Goal: Find contact information: Find contact information

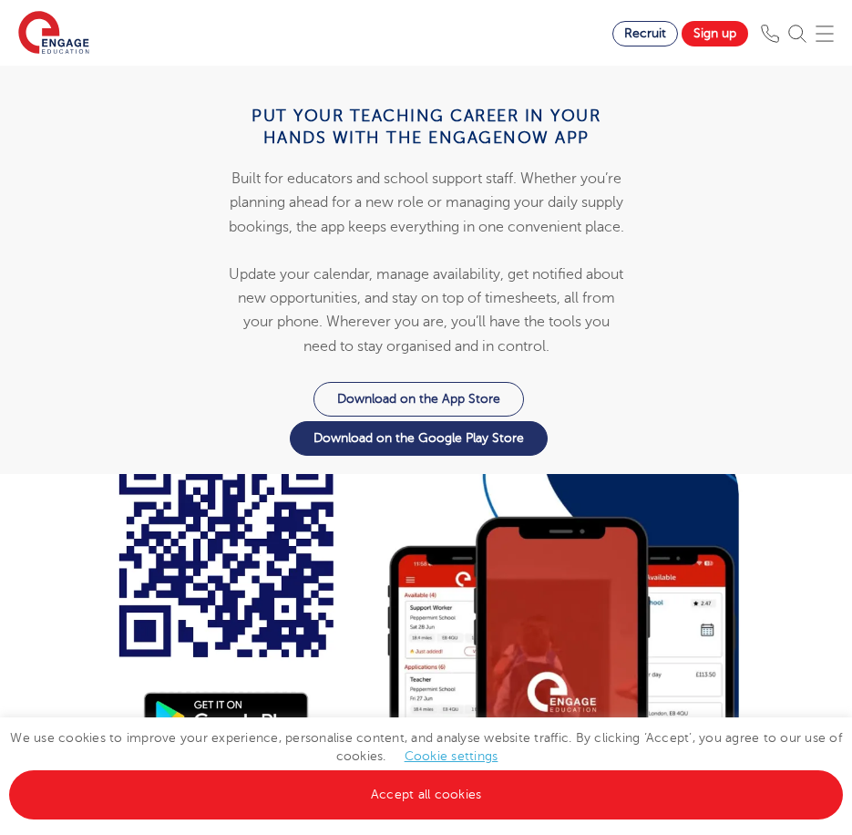
scroll to position [2431, 0]
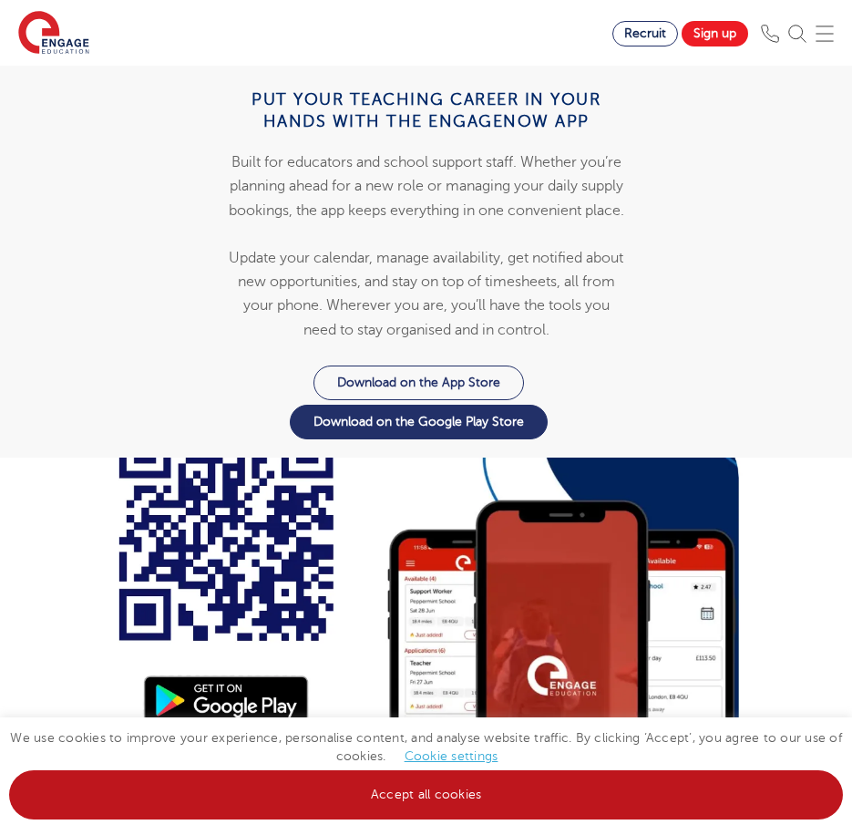
click at [389, 805] on link "Accept all cookies" at bounding box center [426, 794] width 834 height 49
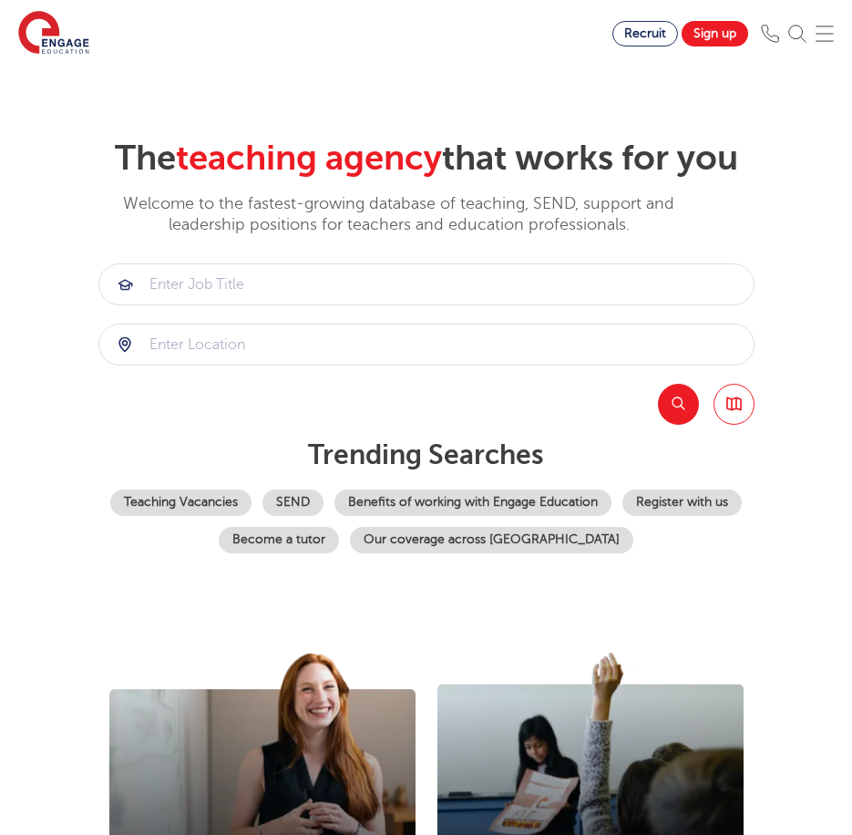
scroll to position [0, 0]
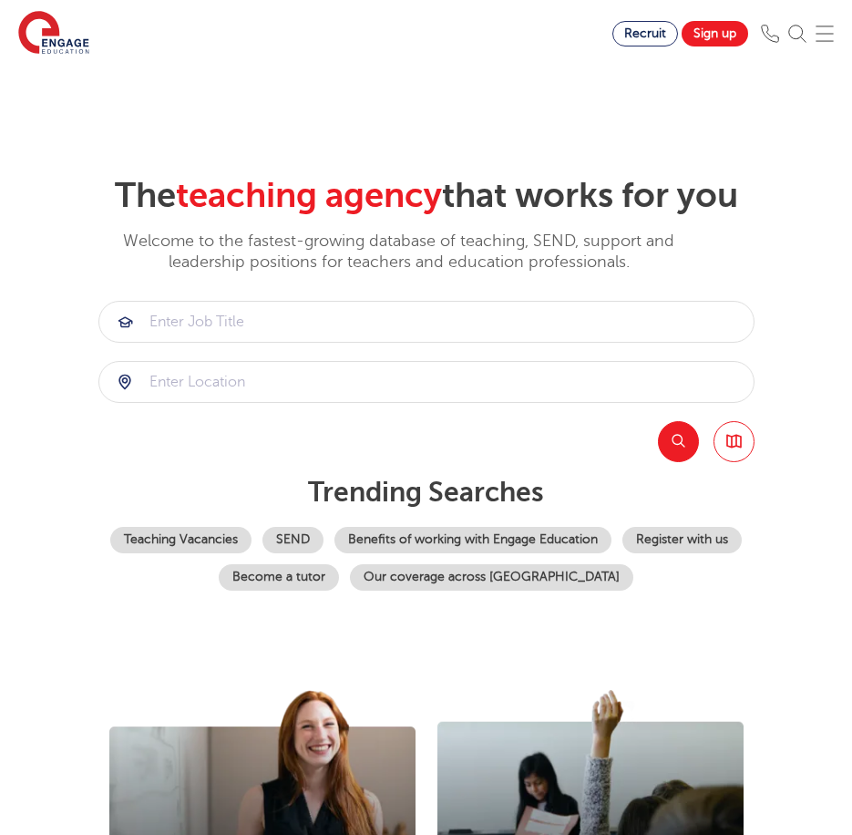
click at [831, 36] on img at bounding box center [825, 34] width 18 height 18
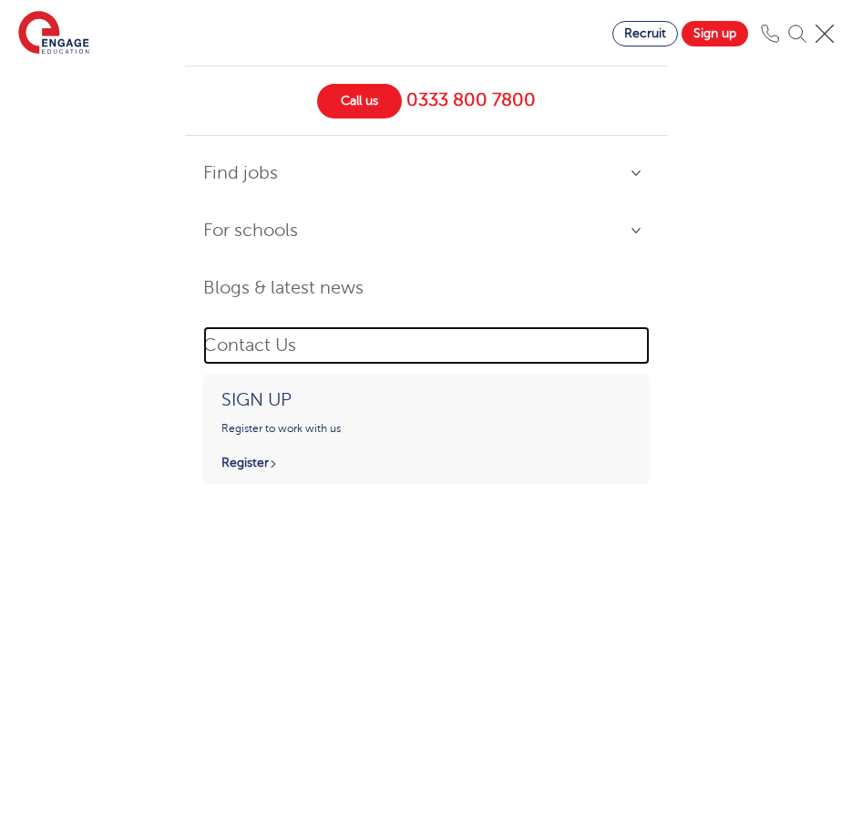
click at [261, 331] on link "Contact Us" at bounding box center [426, 345] width 447 height 39
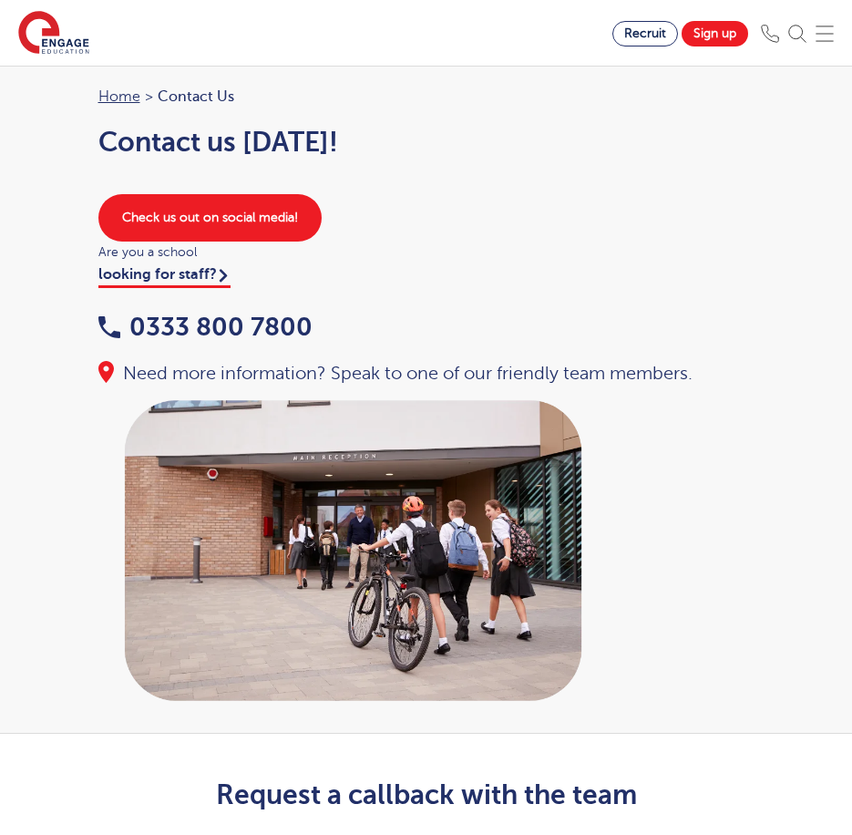
click at [827, 36] on div "Recruit Sign up" at bounding box center [733, 34] width 240 height 26
click at [834, 42] on img at bounding box center [825, 34] width 18 height 18
